Goal: Communication & Community: Answer question/provide support

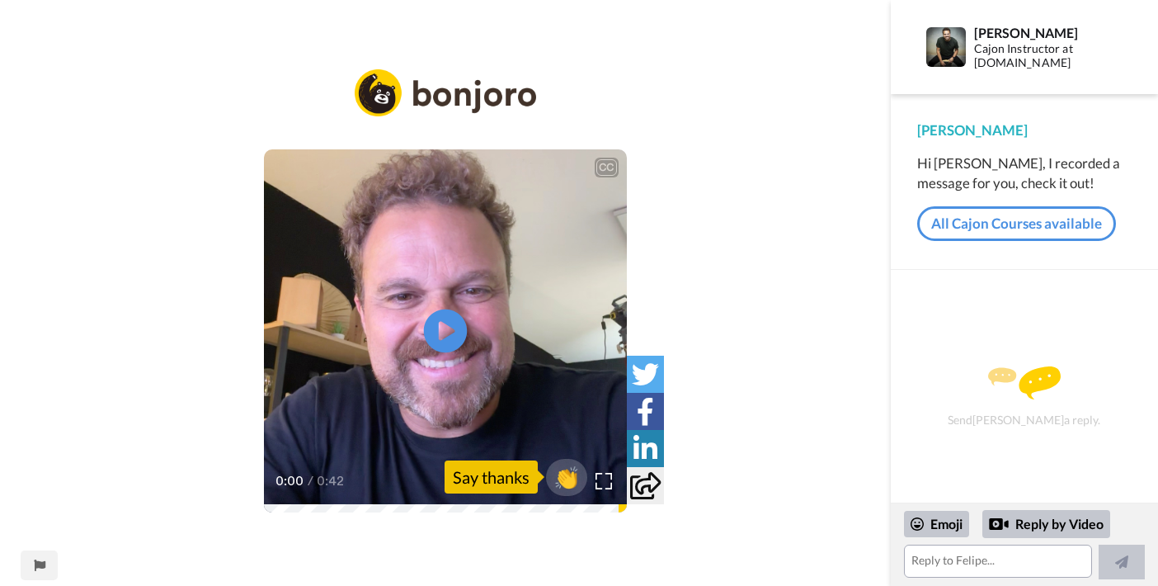
click at [450, 330] on icon "Play/Pause" at bounding box center [446, 331] width 44 height 78
click at [940, 561] on textarea at bounding box center [998, 561] width 188 height 33
click at [1045, 219] on link "All Cajon Courses available" at bounding box center [1016, 223] width 199 height 35
click at [1068, 563] on textarea "Thank you! I'm actually a mum of [DEMOGRAPHIC_DATA] struggling to find the time…" at bounding box center [998, 561] width 188 height 33
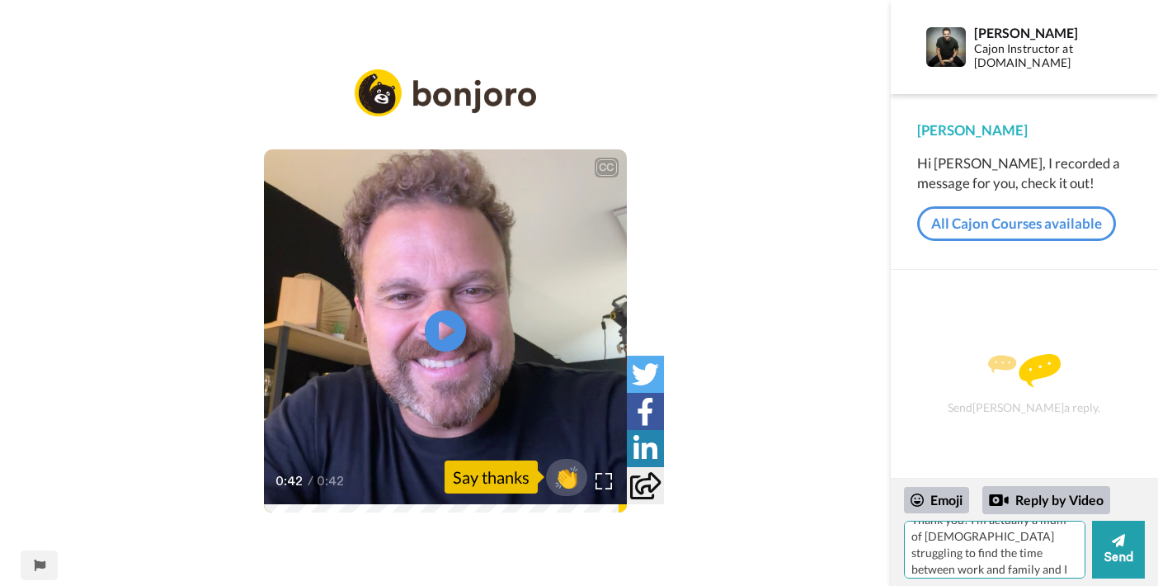
scroll to position [17, 0]
click at [1065, 535] on textarea "Thank you! I'm actually a mum of [DEMOGRAPHIC_DATA] struggling to find the time…" at bounding box center [995, 550] width 182 height 58
click at [996, 561] on textarea "Thank you! I'm actually a mum of [DEMOGRAPHIC_DATA] struggling to find the time…" at bounding box center [995, 550] width 182 height 58
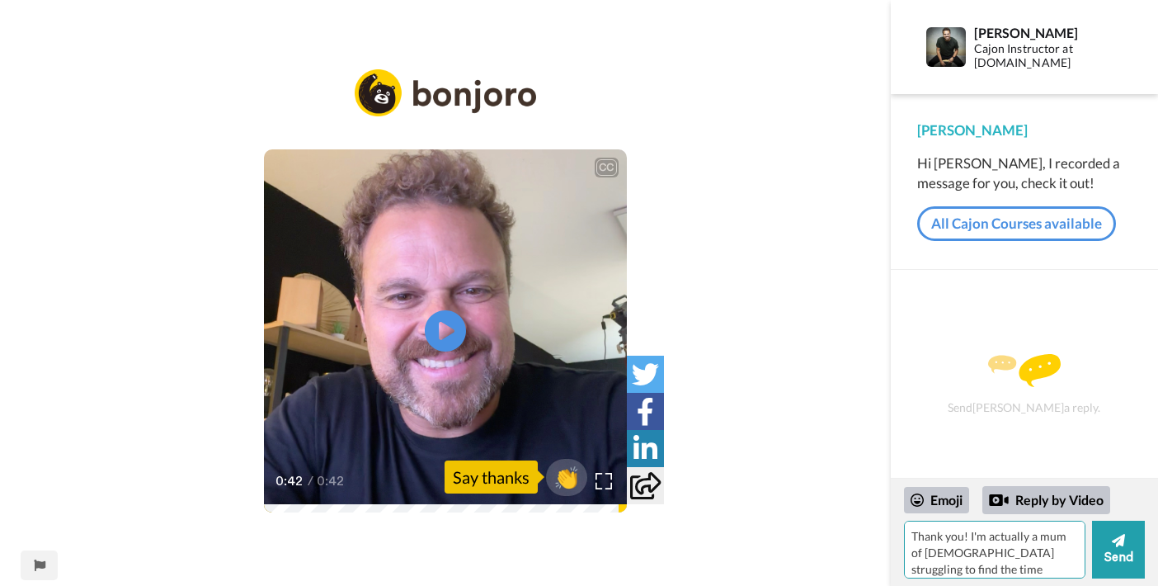
click at [960, 531] on textarea "Thank you! I'm actually a mum of [DEMOGRAPHIC_DATA] struggling to find the time…" at bounding box center [995, 550] width 182 height 58
click at [1065, 541] on textarea "Thank you, [PERSON_NAME]! I'm actually a mum of [DEMOGRAPHIC_DATA] struggling t…" at bounding box center [995, 550] width 182 height 58
click at [992, 547] on textarea "Thank you, [PERSON_NAME]! I'm actually a mum of [DEMOGRAPHIC_DATA] struggling t…" at bounding box center [995, 550] width 182 height 58
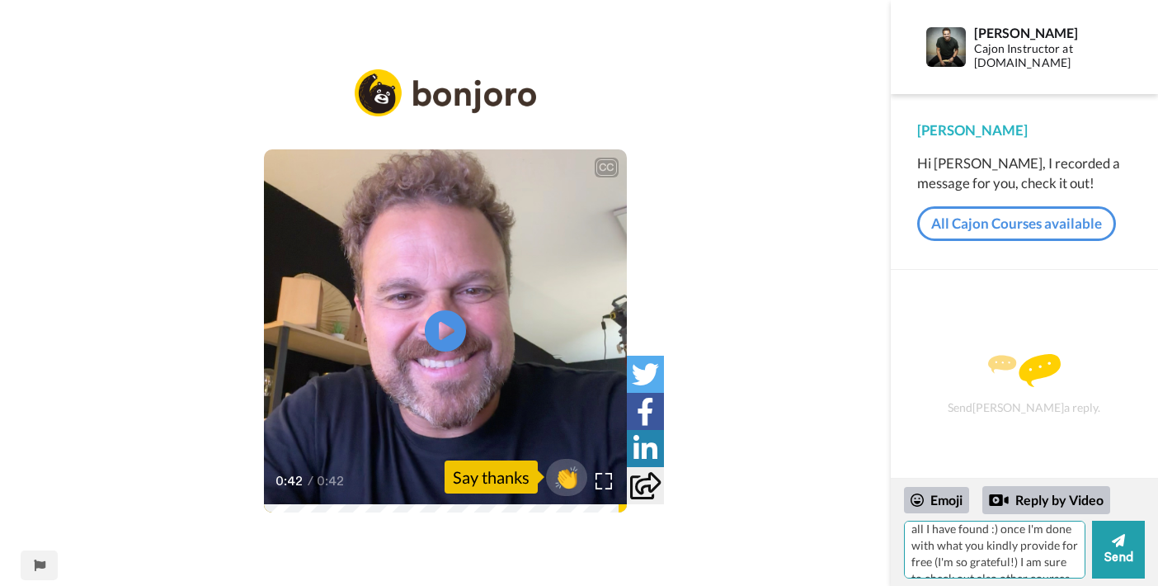
scroll to position [139, 0]
click at [1016, 560] on textarea "Thank you, [PERSON_NAME]! I'm actually a mum of [DEMOGRAPHIC_DATA] struggling t…" at bounding box center [995, 550] width 182 height 58
click at [1031, 543] on textarea "Thank you, [PERSON_NAME]! I'm actually a mum of [DEMOGRAPHIC_DATA] struggling t…" at bounding box center [995, 550] width 182 height 58
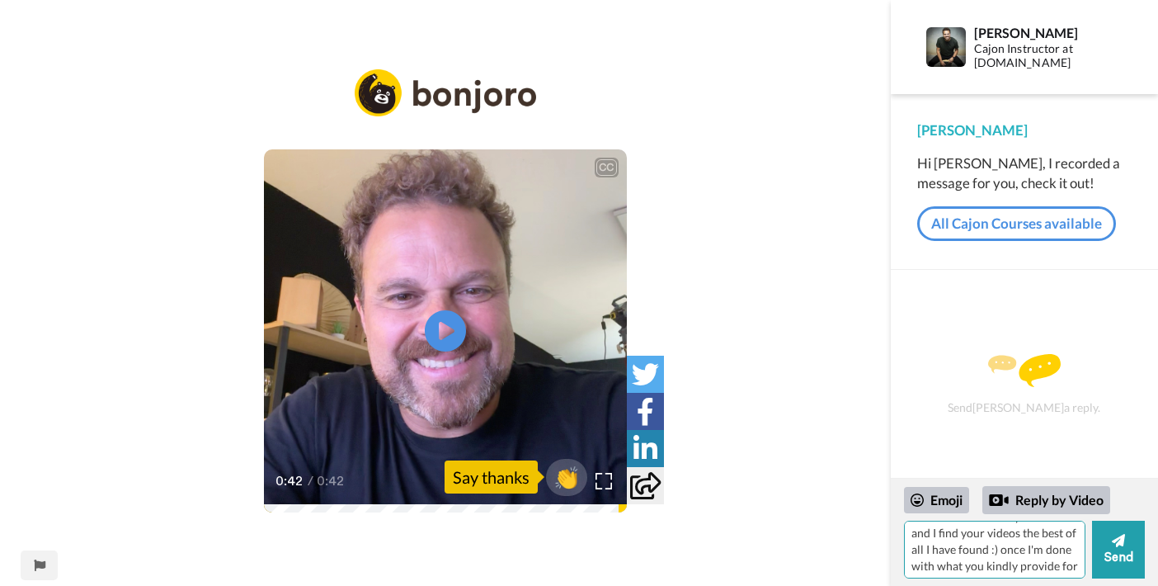
click at [950, 563] on textarea "Thank you, [PERSON_NAME]! I'm actually a mum of [DEMOGRAPHIC_DATA] struggling t…" at bounding box center [995, 550] width 182 height 58
click at [974, 565] on textarea "Thank you, [PERSON_NAME]! I'm actually a mum of [DEMOGRAPHIC_DATA] struggling t…" at bounding box center [995, 550] width 182 height 58
click at [1044, 549] on textarea "Thank you, [PERSON_NAME]! I'm actually a mum of [DEMOGRAPHIC_DATA] struggling t…" at bounding box center [995, 550] width 182 height 58
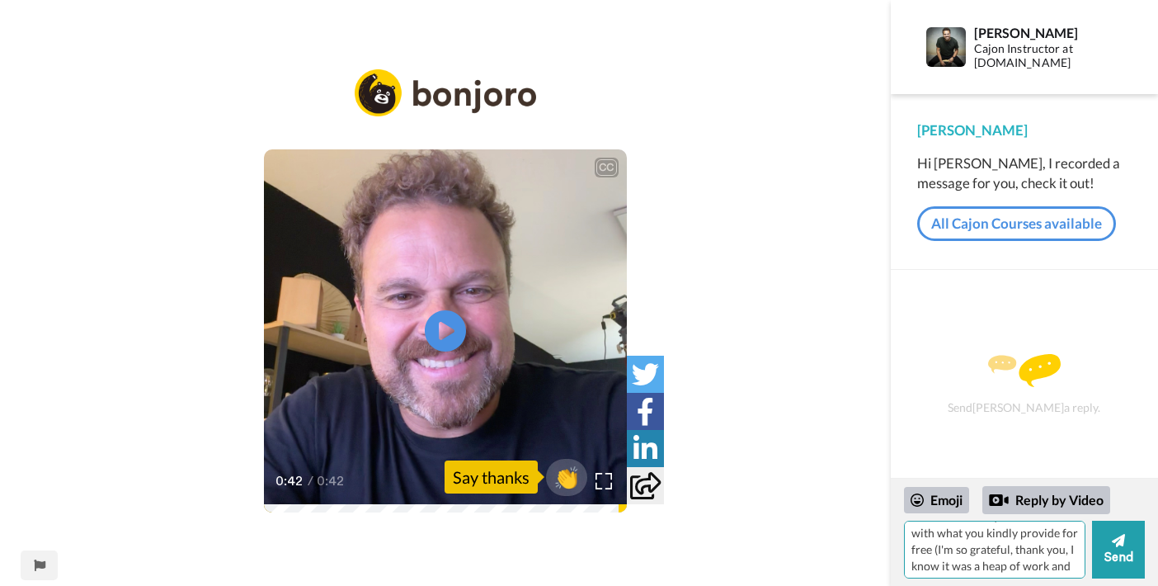
click at [1044, 549] on textarea "Thank you, [PERSON_NAME]! I'm actually a mum of [DEMOGRAPHIC_DATA] struggling t…" at bounding box center [995, 550] width 182 height 58
click at [976, 566] on textarea "Thank you, [PERSON_NAME]! I'm actually a mum of [DEMOGRAPHIC_DATA] struggling t…" at bounding box center [995, 550] width 182 height 58
click at [936, 544] on textarea "Thank you, [PERSON_NAME]! I'm actually a mum of [DEMOGRAPHIC_DATA] struggling t…" at bounding box center [995, 550] width 182 height 58
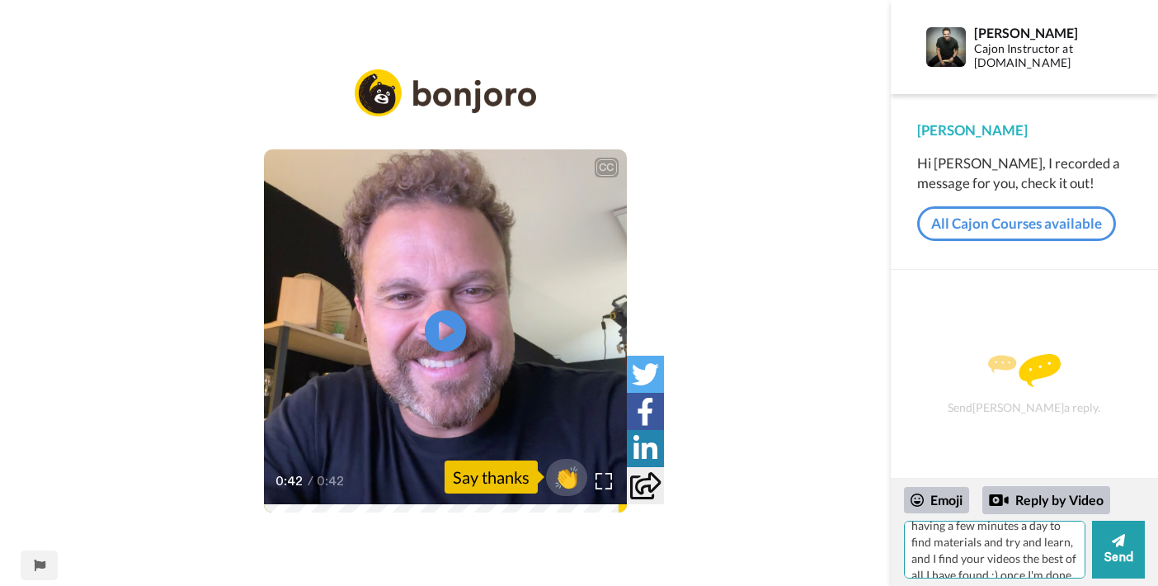
scroll to position [95, 0]
click at [1025, 540] on textarea "Thank you, [PERSON_NAME]! I'm actually a mum of [DEMOGRAPHIC_DATA] struggling t…" at bounding box center [995, 550] width 182 height 58
click at [957, 565] on textarea "Thank you, [PERSON_NAME]! I'm actually a mum of [DEMOGRAPHIC_DATA] struggling t…" at bounding box center [995, 550] width 182 height 58
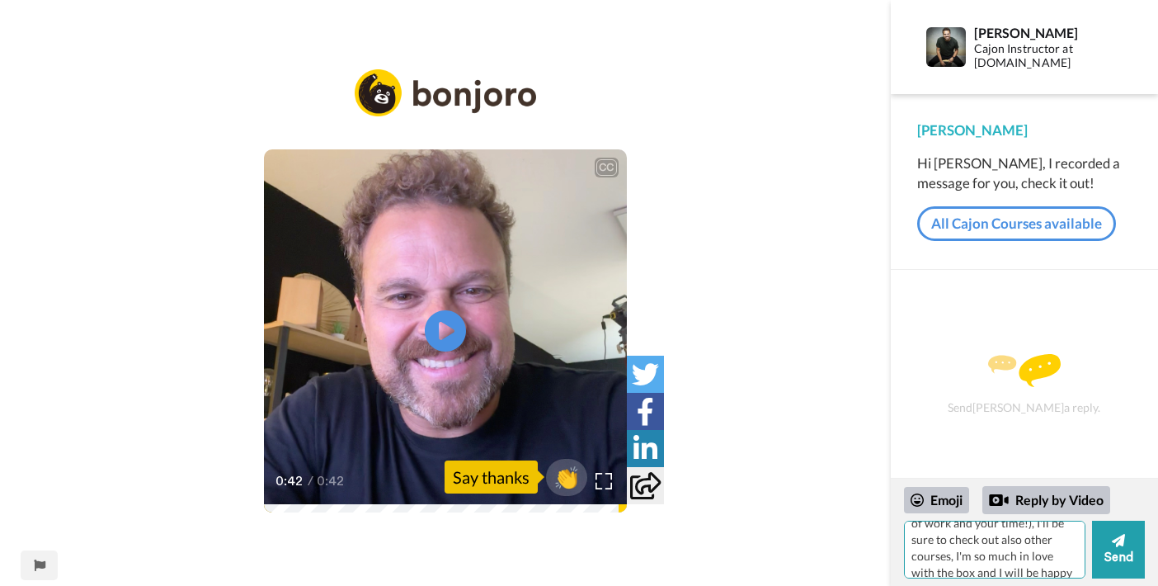
click at [1020, 565] on textarea "Thank you, [PERSON_NAME]! I'm actually a mum of [DEMOGRAPHIC_DATA] struggling t…" at bounding box center [995, 550] width 182 height 58
click at [1043, 535] on textarea "Thank you, [PERSON_NAME]! I'm actually a mum of [DEMOGRAPHIC_DATA] struggling t…" at bounding box center [995, 550] width 182 height 58
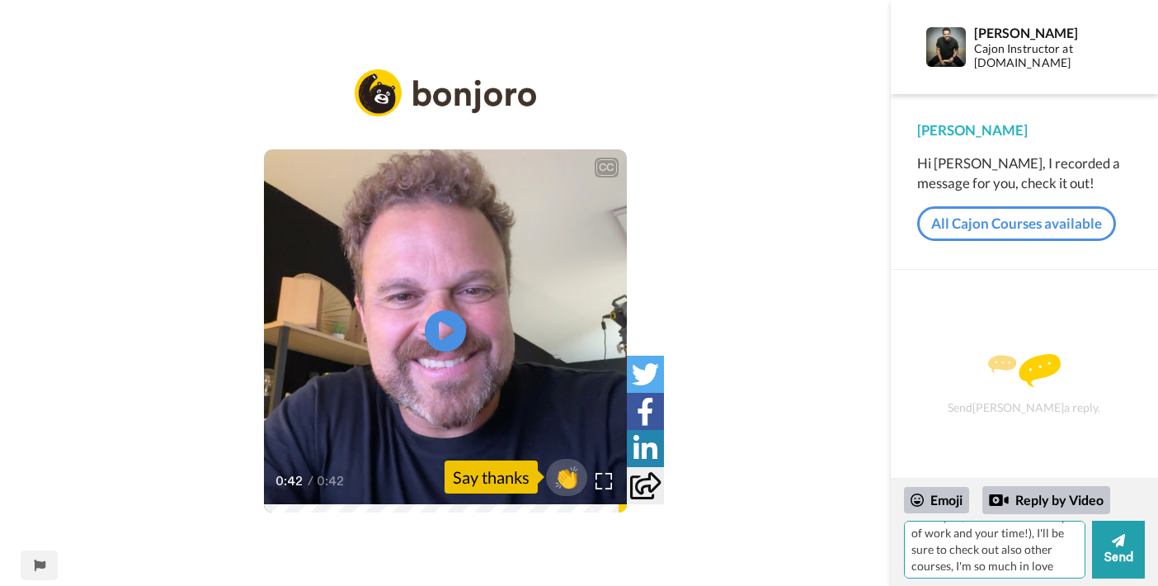
click at [1006, 553] on textarea "Thank you, [PERSON_NAME]! I'm actually a mum of [DEMOGRAPHIC_DATA] struggling t…" at bounding box center [995, 550] width 182 height 58
click at [995, 561] on textarea "Thank you, [PERSON_NAME]! I'm actually a mum of [DEMOGRAPHIC_DATA] struggling t…" at bounding box center [995, 550] width 182 height 58
type textarea "Thank you, [PERSON_NAME]! I'm actually a mum of [DEMOGRAPHIC_DATA] struggling t…"
click at [1123, 543] on icon at bounding box center [1118, 540] width 13 height 13
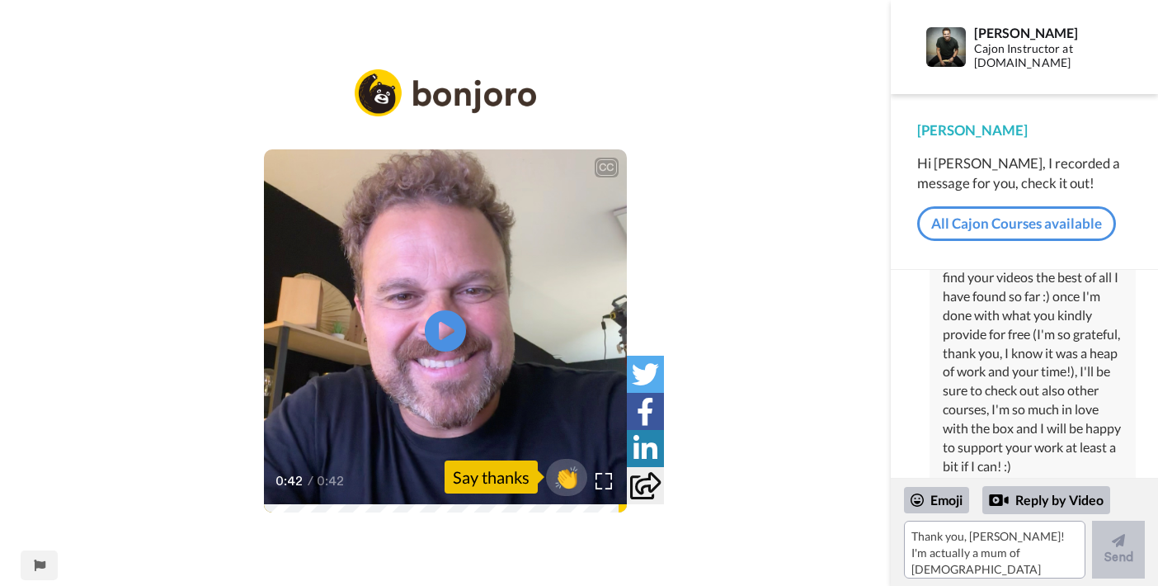
scroll to position [210, 0]
